Goal: Transaction & Acquisition: Purchase product/service

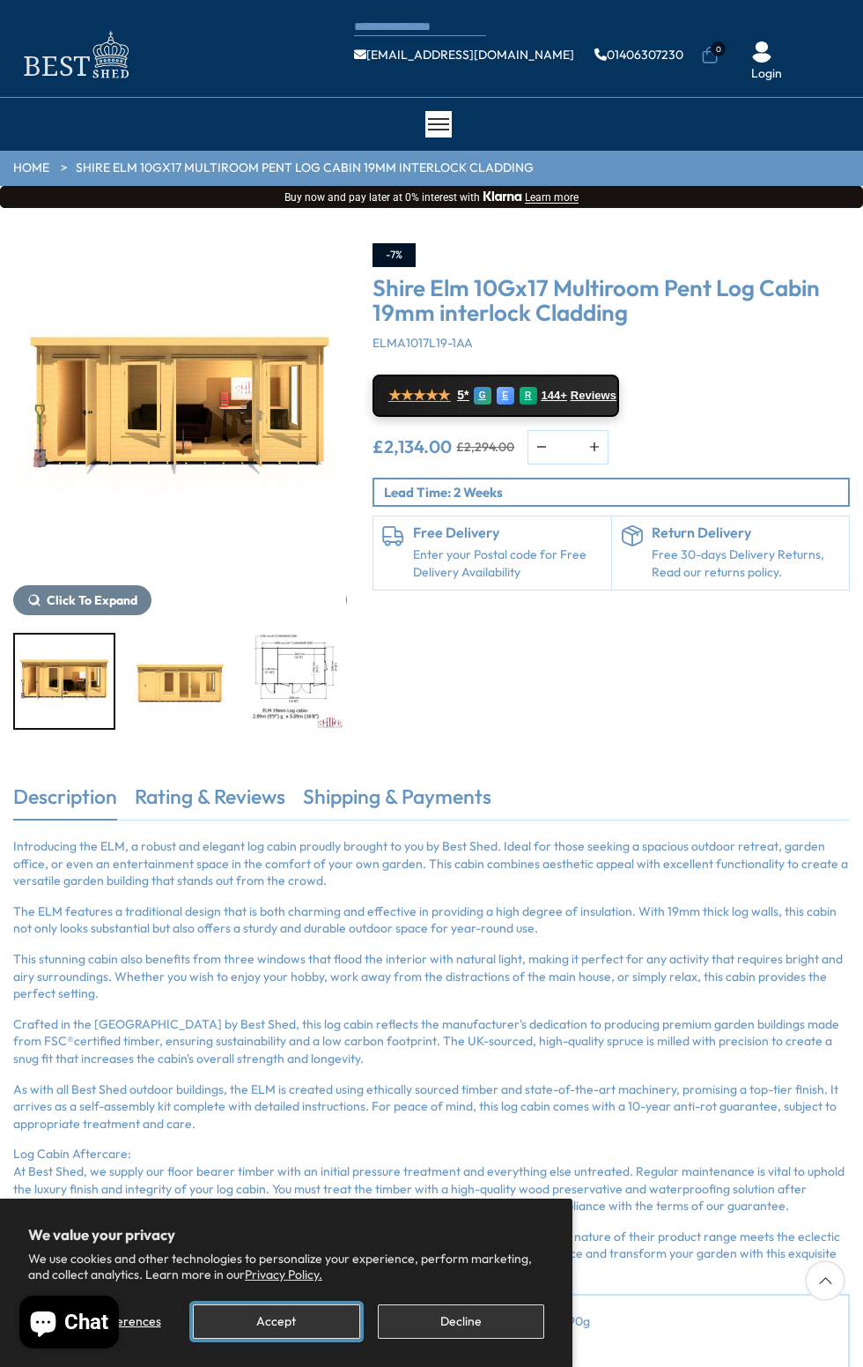
click at [276, 1322] on button "Accept" at bounding box center [276, 1321] width 167 height 34
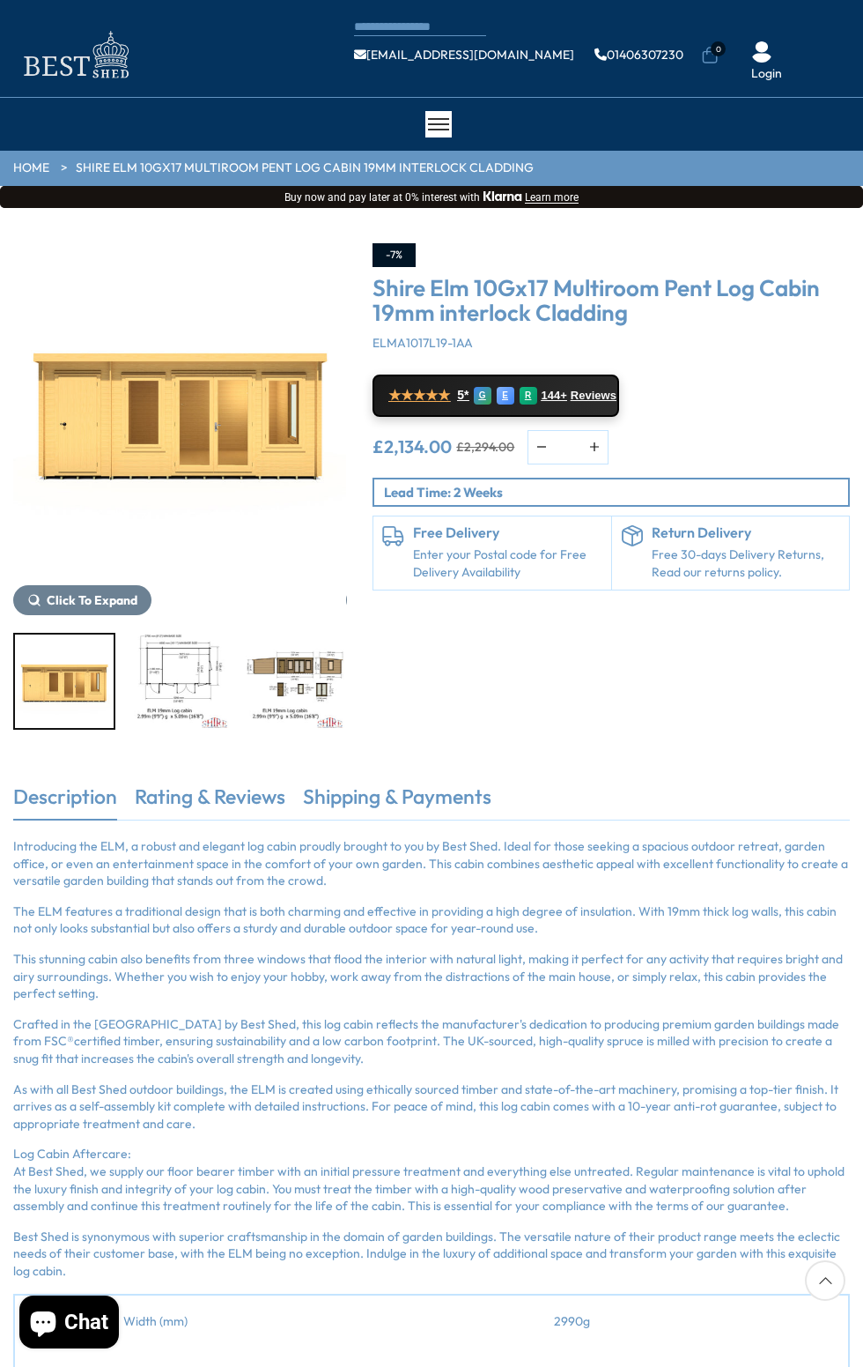
click at [196, 693] on img "3 / 10" at bounding box center [179, 680] width 99 height 93
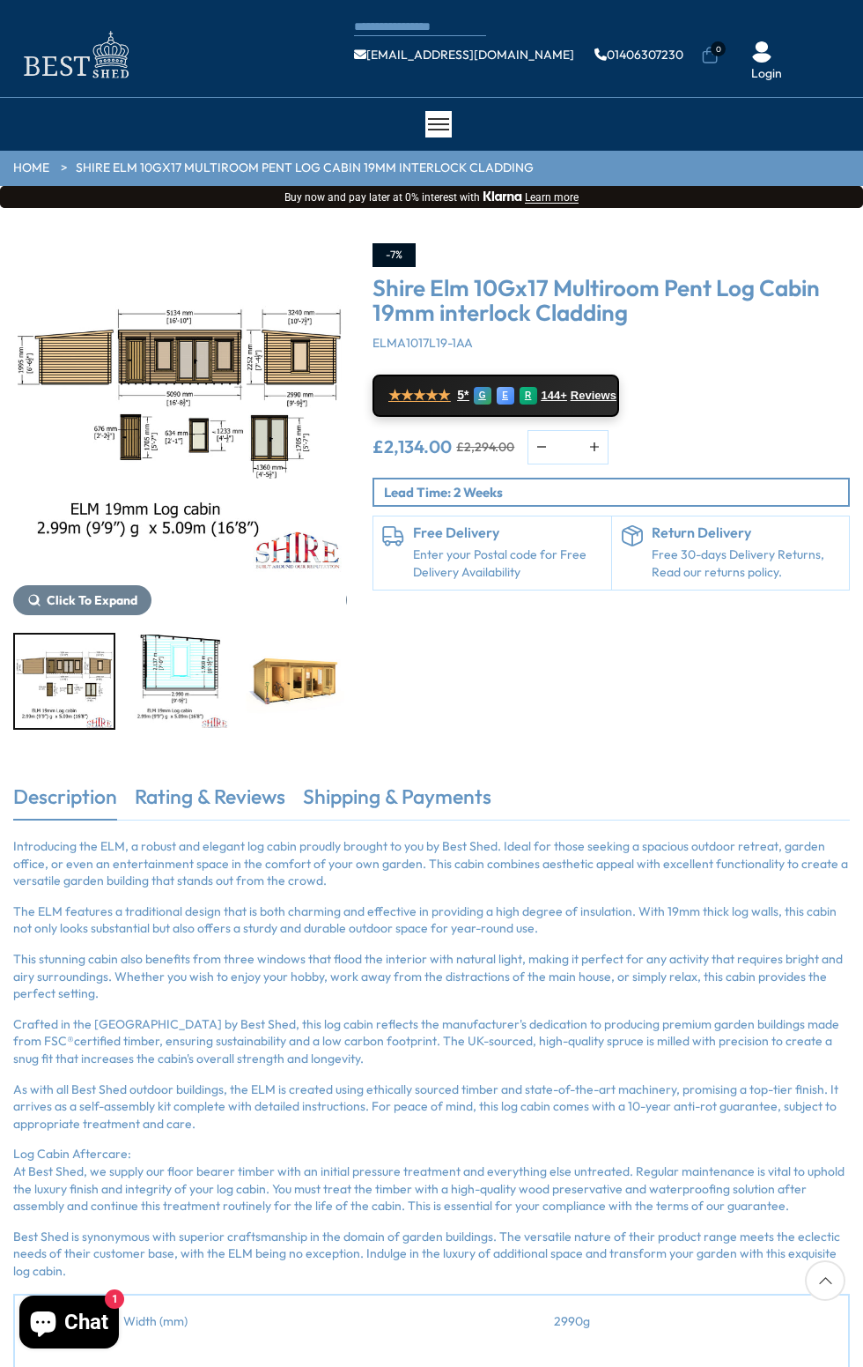
click at [322, 696] on img "6 / 10" at bounding box center [295, 680] width 99 height 93
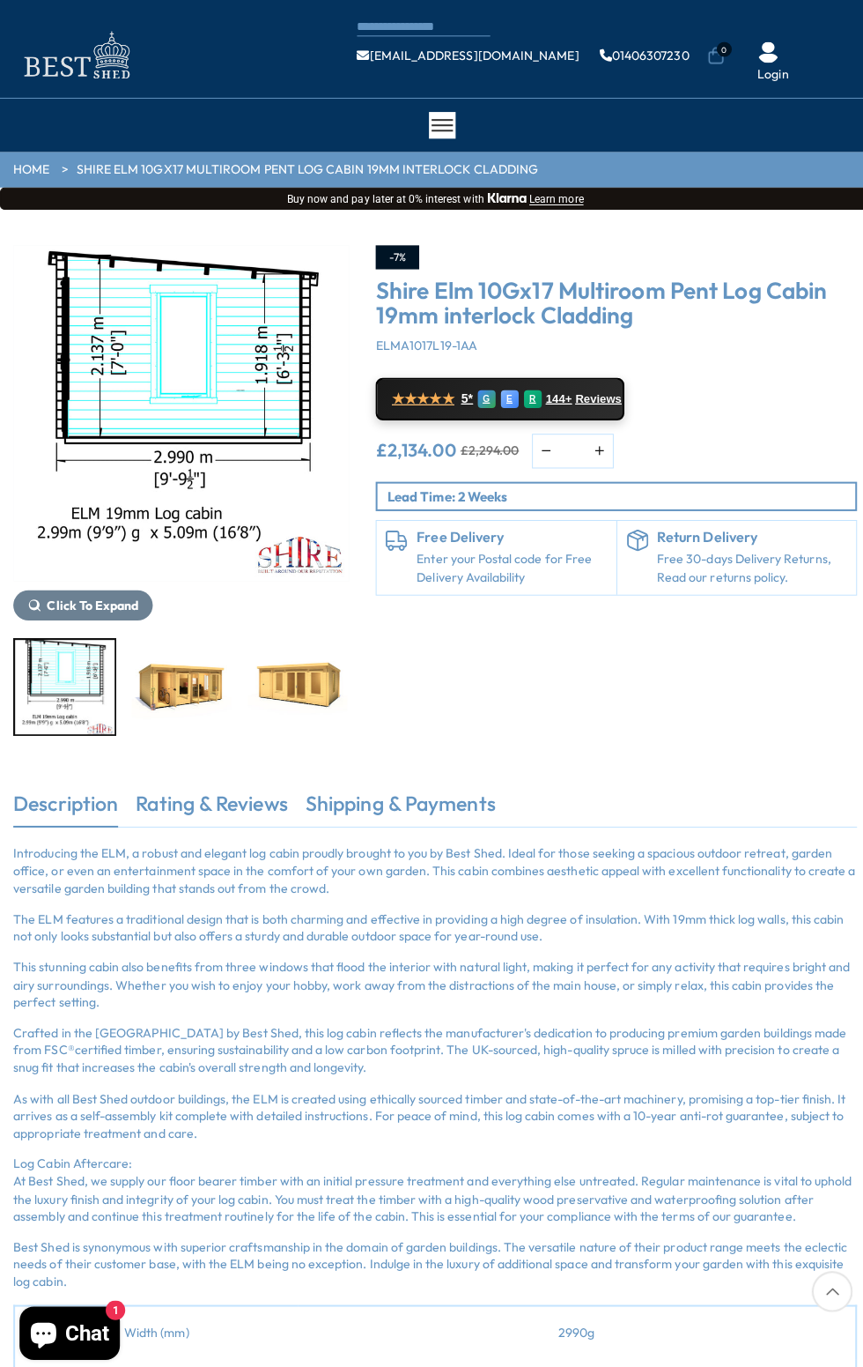
scroll to position [18, 0]
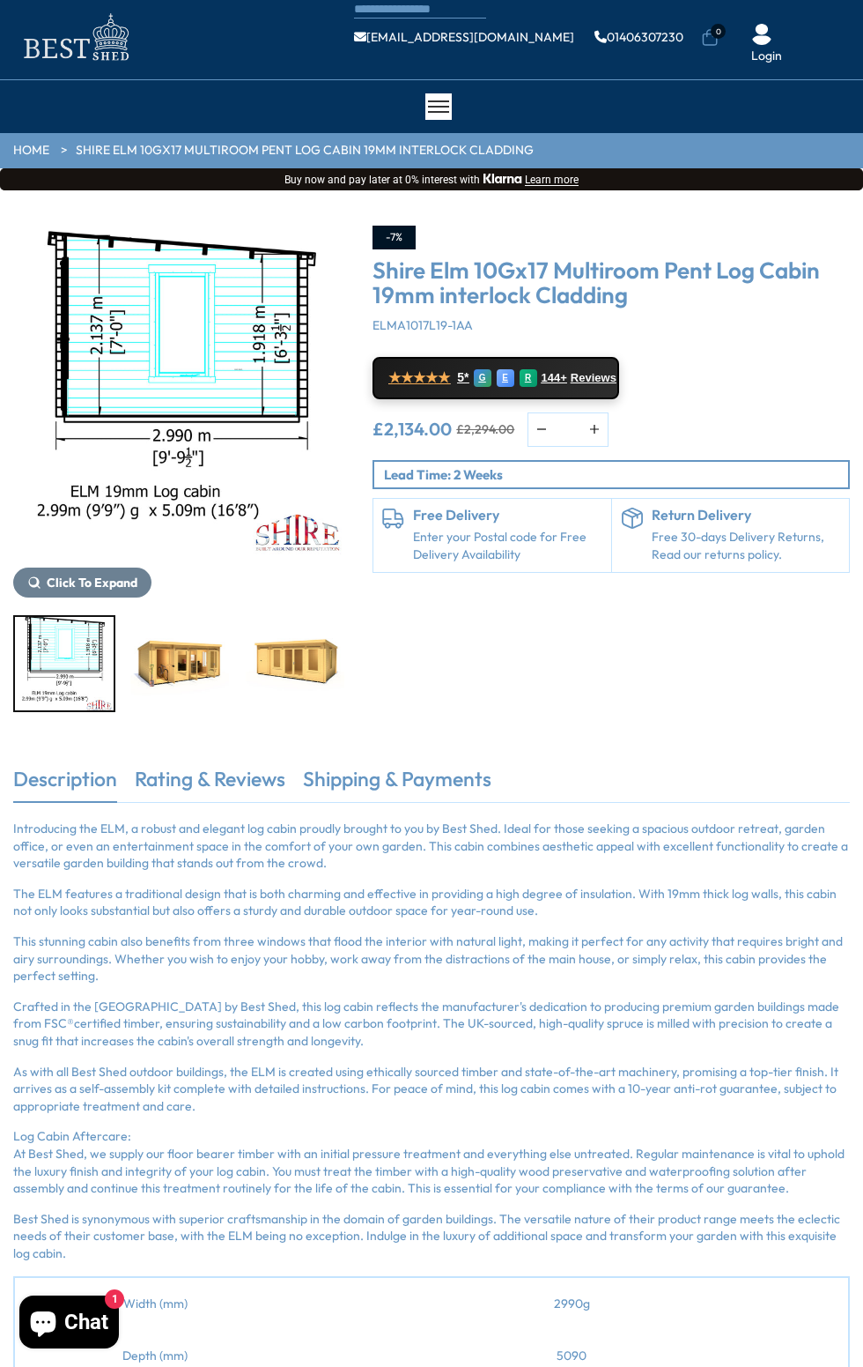
click at [233, 644] on div at bounding box center [179, 663] width 333 height 97
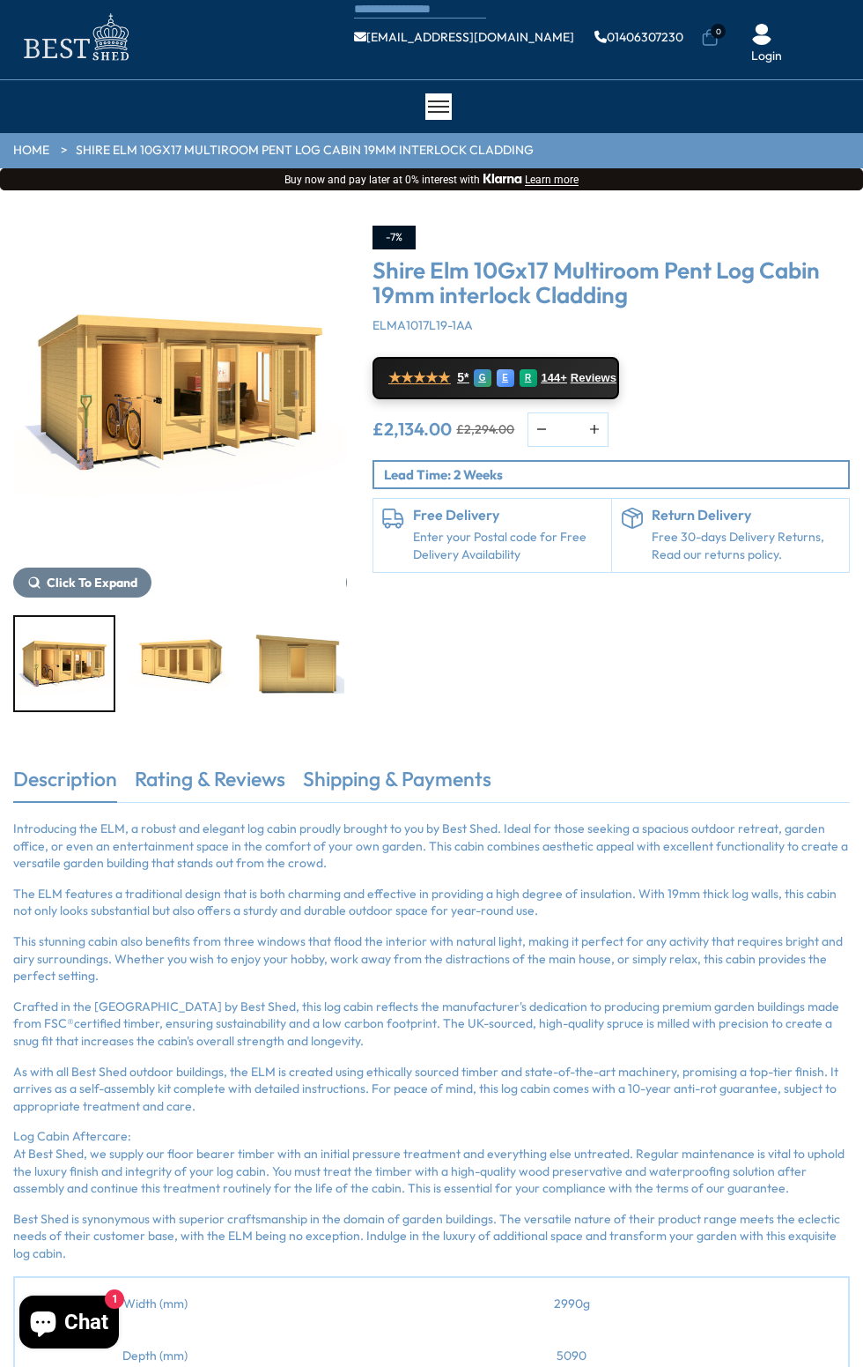
click at [209, 656] on img "7 / 10" at bounding box center [179, 663] width 99 height 93
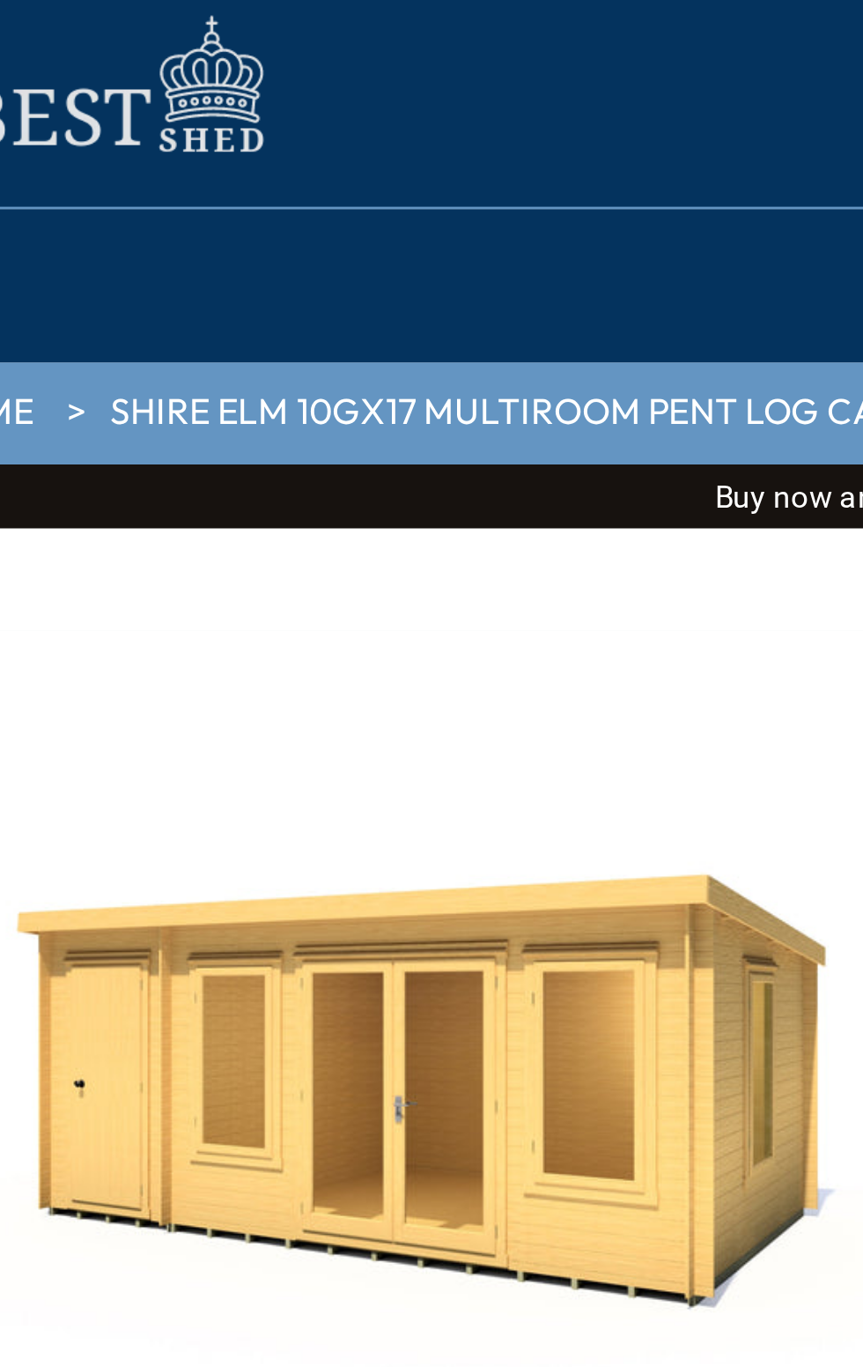
scroll to position [0, 0]
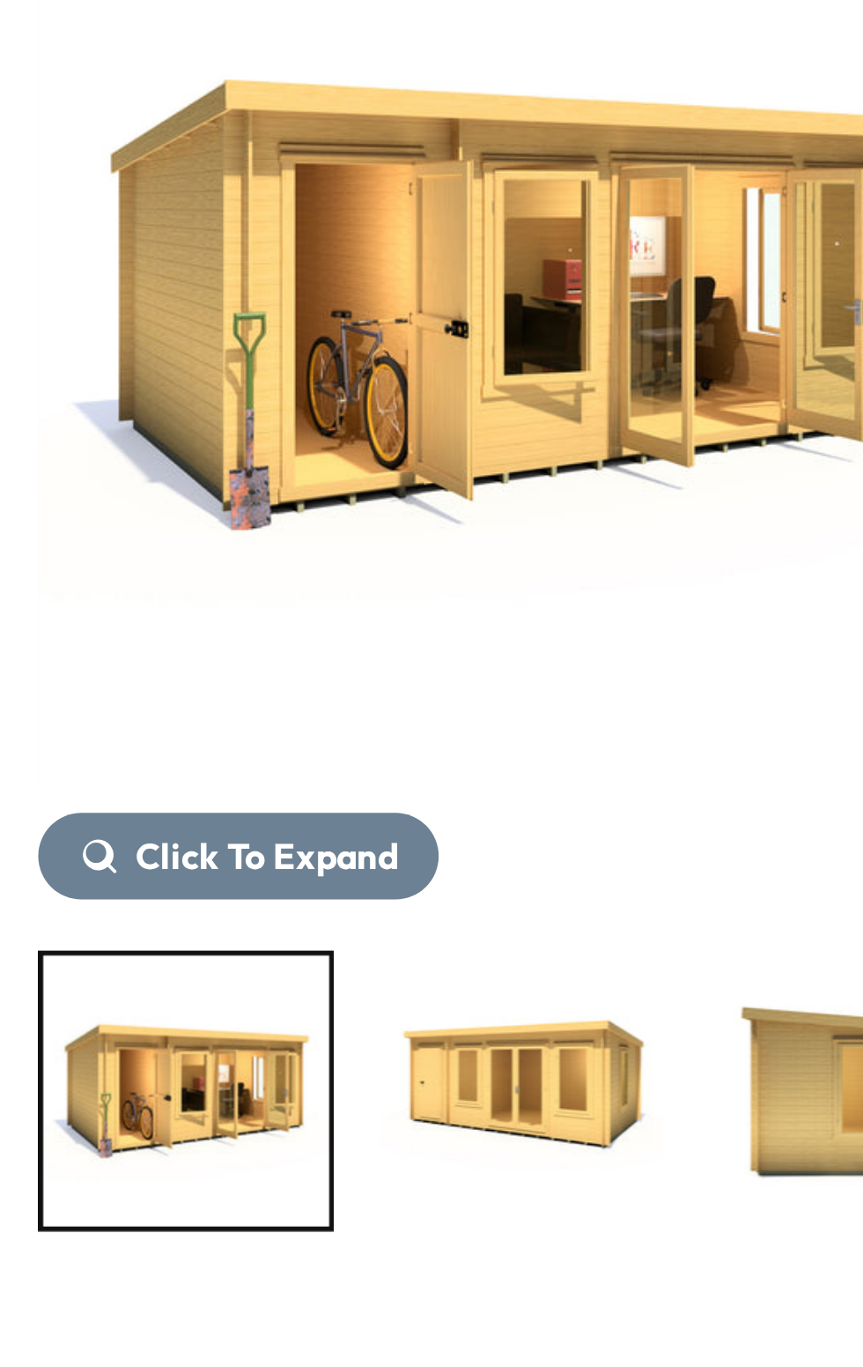
click at [190, 677] on img "7 / 10" at bounding box center [179, 680] width 99 height 93
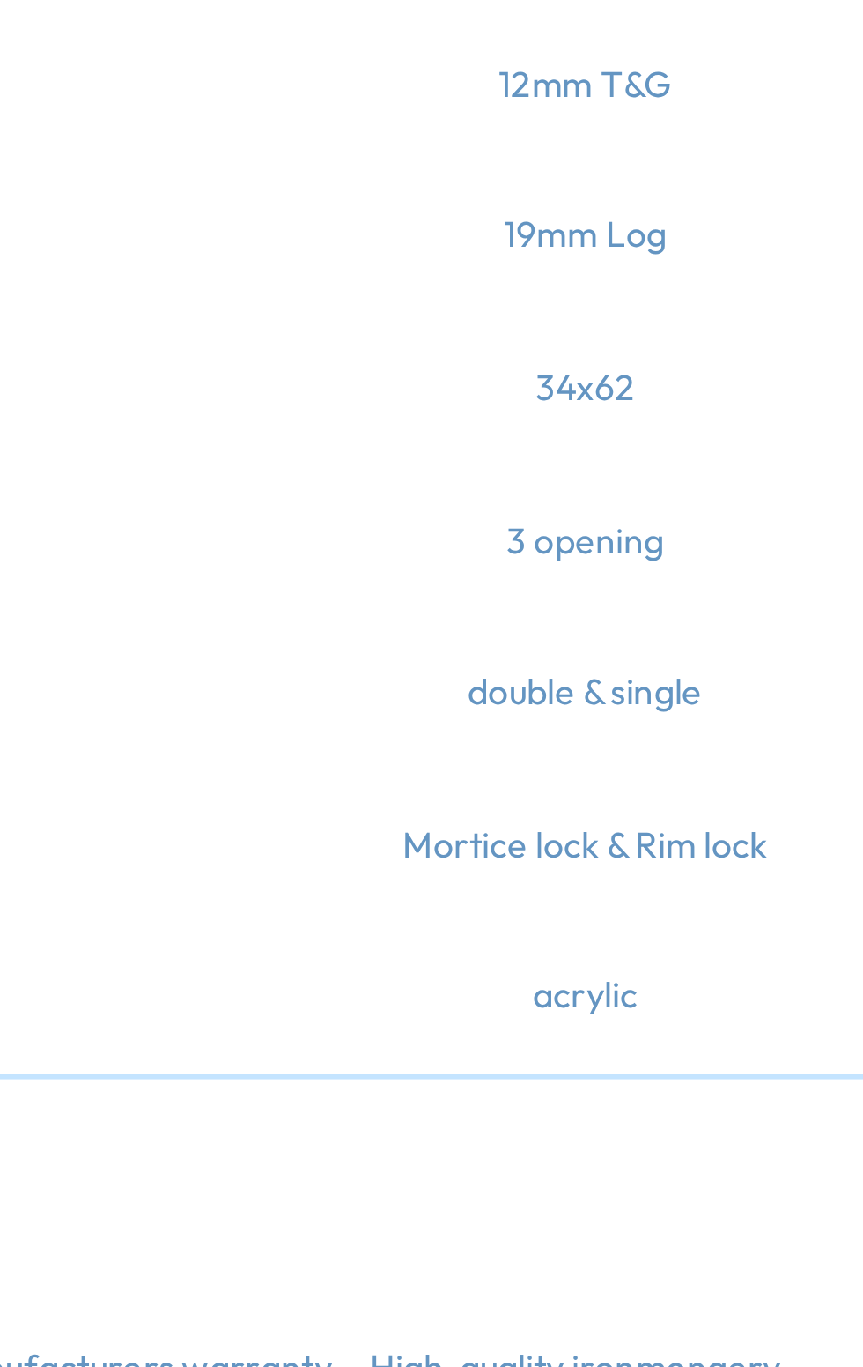
scroll to position [629, 0]
